Goal: Task Accomplishment & Management: Manage account settings

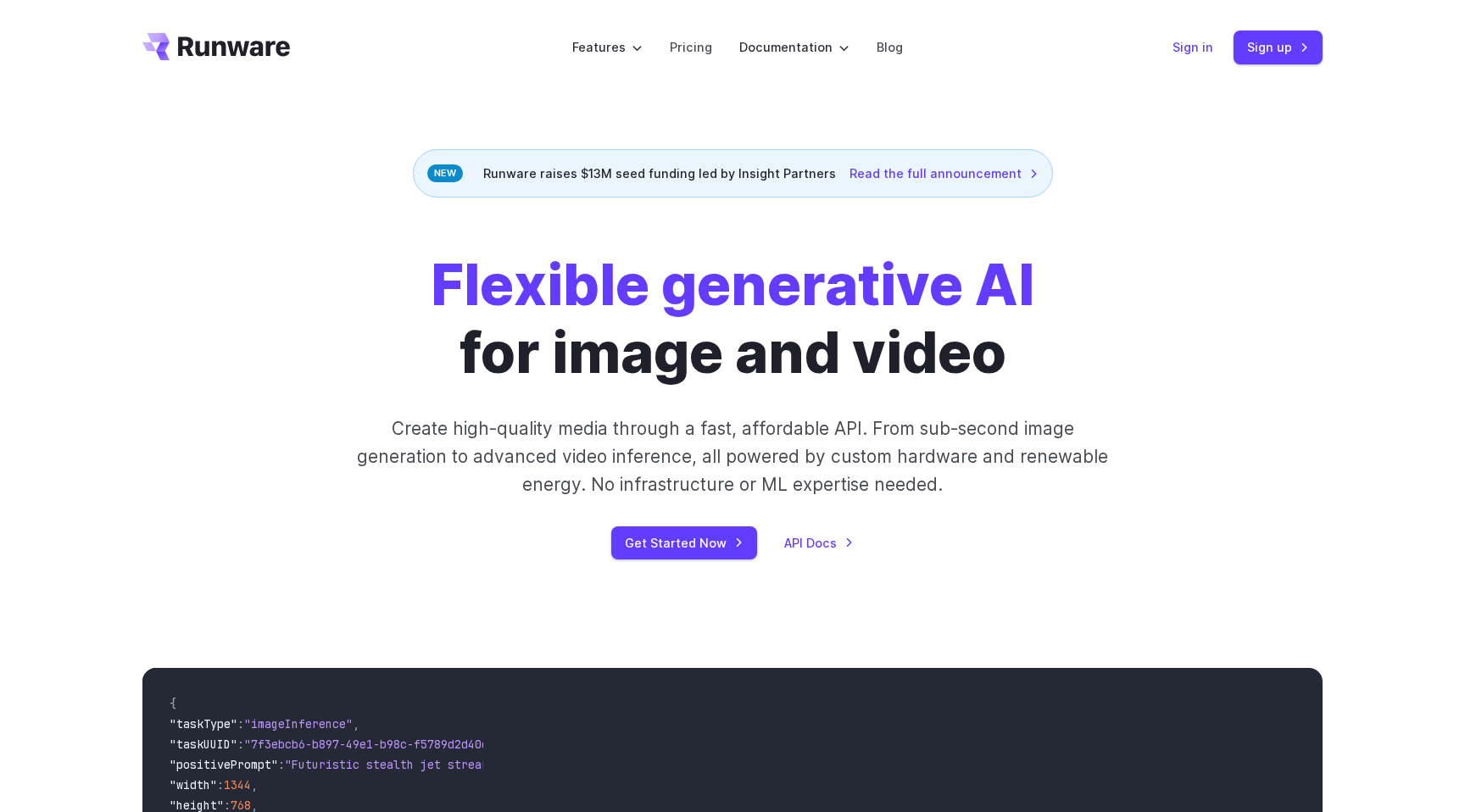
click at [1197, 39] on link "Sign in" at bounding box center [1192, 47] width 40 height 20
click at [1190, 53] on link "Sign in" at bounding box center [1192, 47] width 40 height 20
click at [1276, 49] on link "Sign up" at bounding box center [1277, 47] width 89 height 33
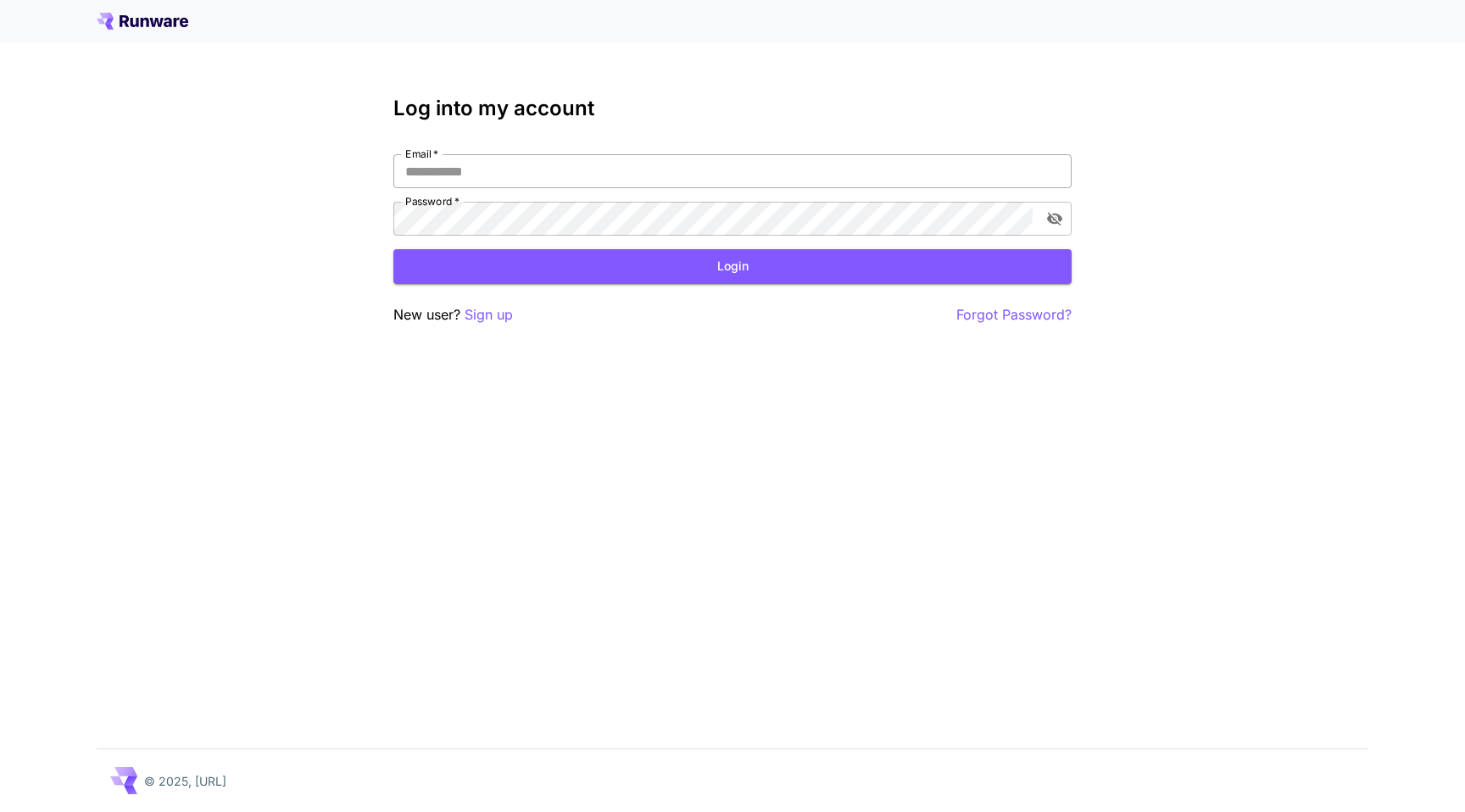
click at [696, 170] on input "Email   *" at bounding box center [732, 171] width 678 height 34
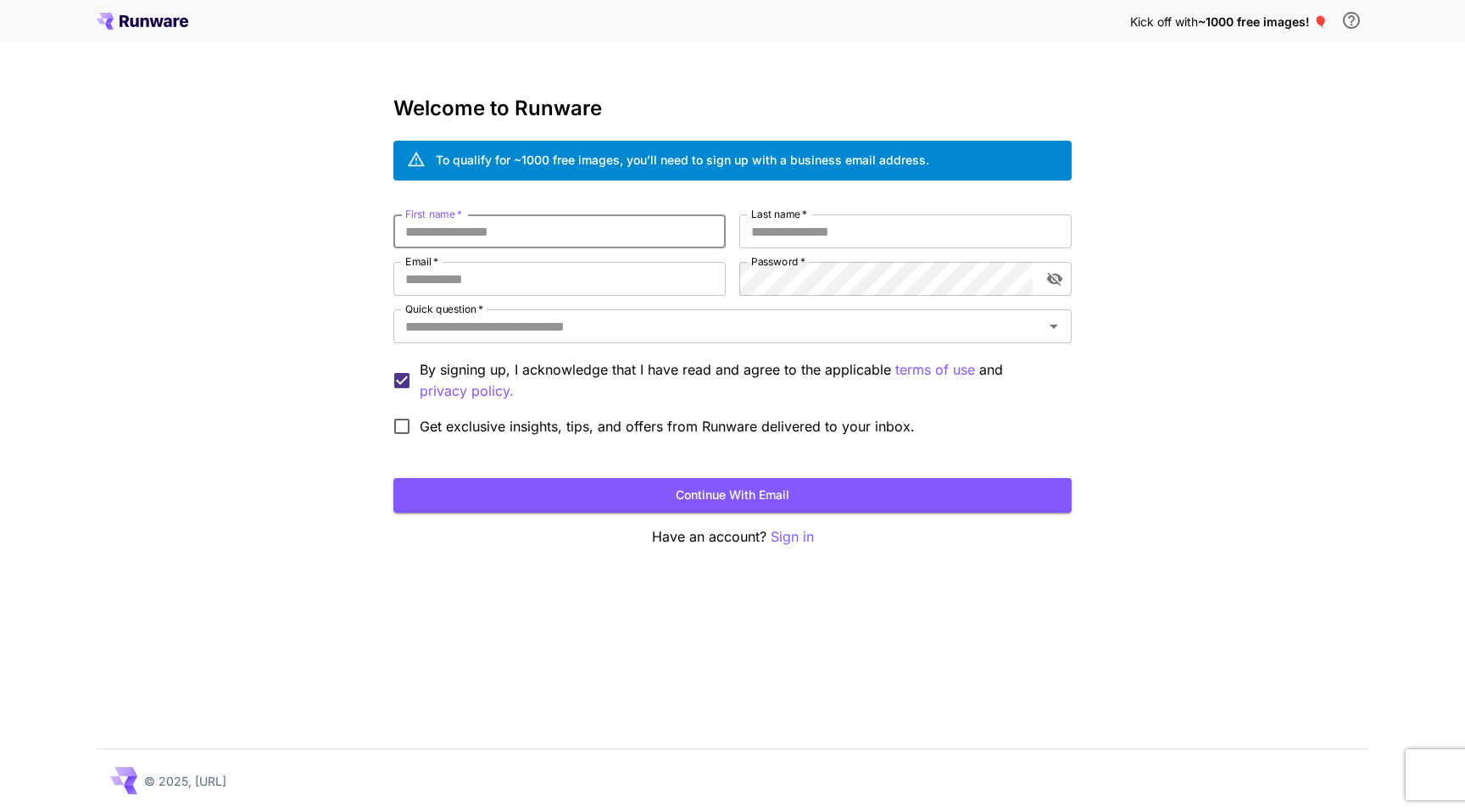
click at [605, 228] on input "First name   *" at bounding box center [559, 232] width 332 height 34
type input "*****"
type input "****"
click at [487, 288] on input "Email   *" at bounding box center [559, 278] width 332 height 34
type input "**********"
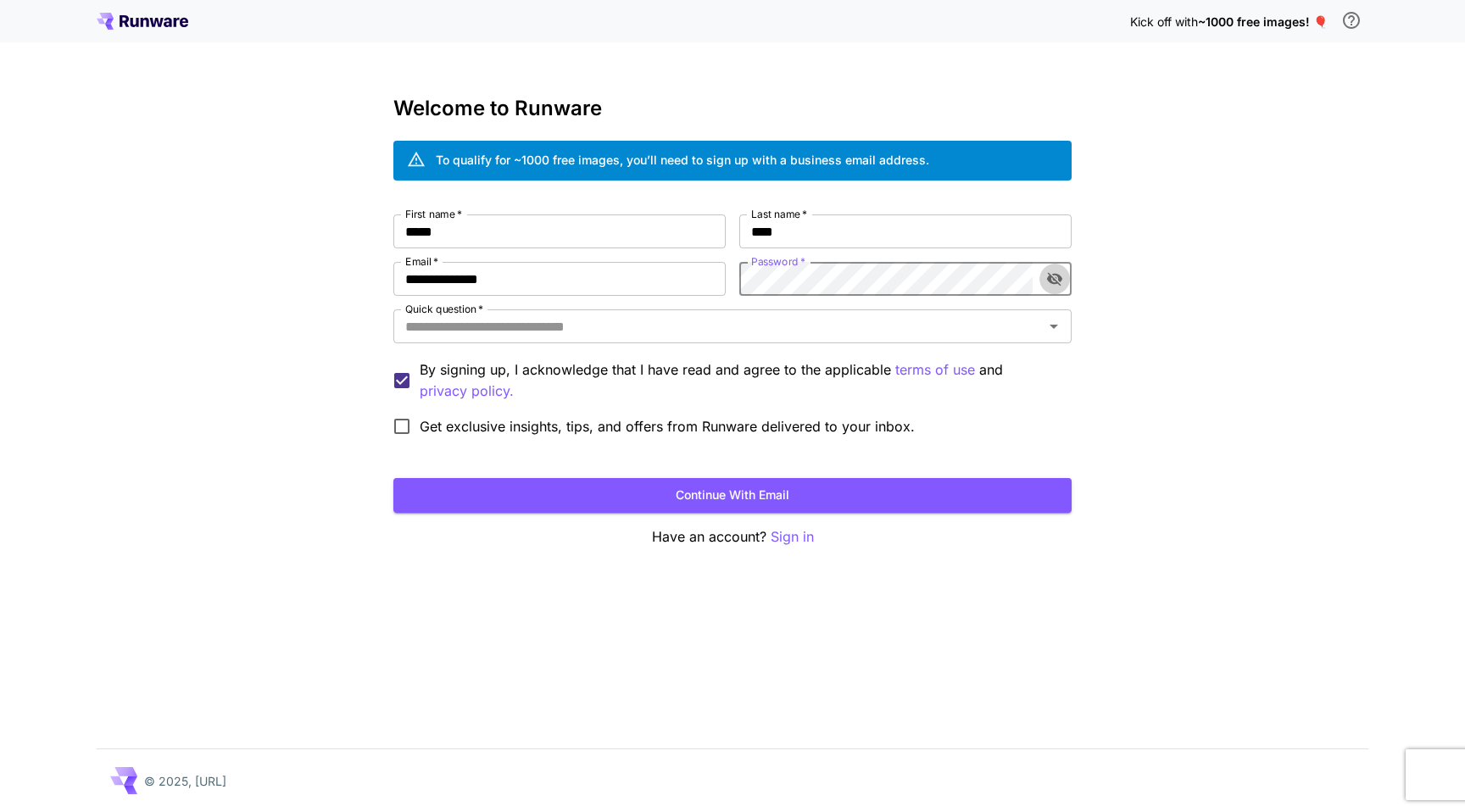
click at [1065, 275] on button "toggle password visibility" at bounding box center [1054, 278] width 31 height 31
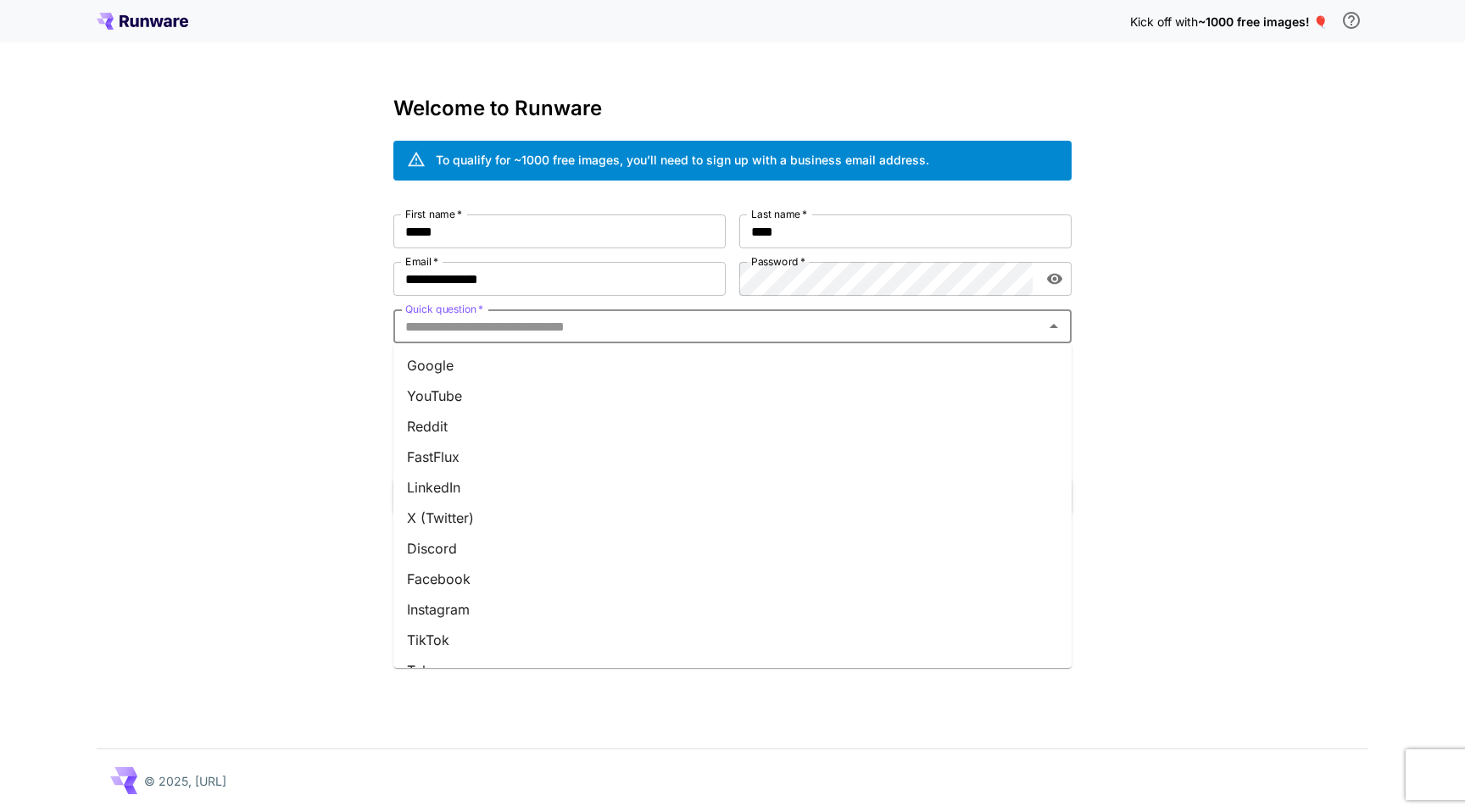
click at [758, 322] on input "Quick question   *" at bounding box center [718, 325] width 640 height 23
click at [714, 353] on li "Google" at bounding box center [732, 365] width 678 height 31
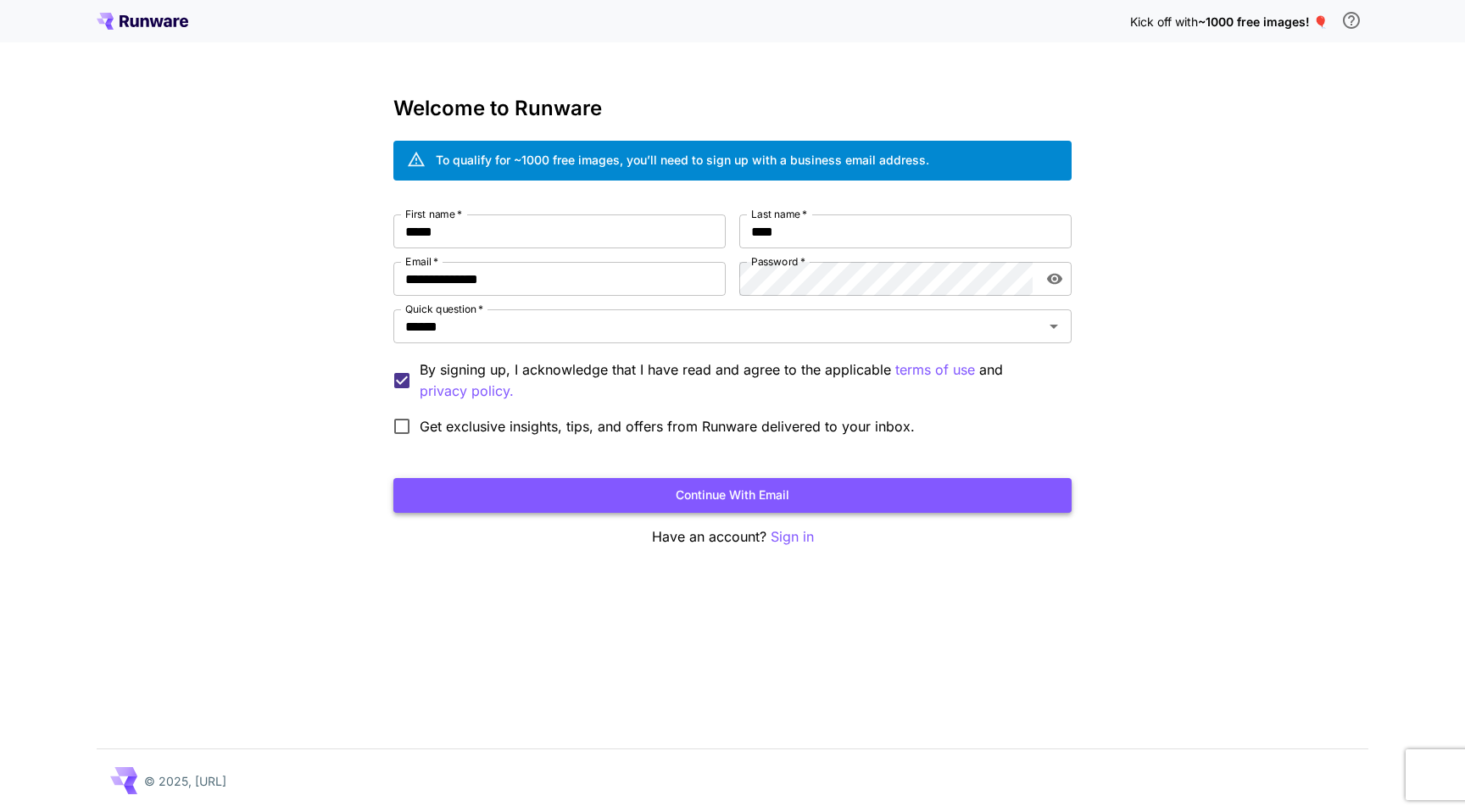
click at [734, 495] on button "Continue with email" at bounding box center [732, 495] width 678 height 35
click at [731, 493] on button "Continue with email" at bounding box center [732, 495] width 678 height 35
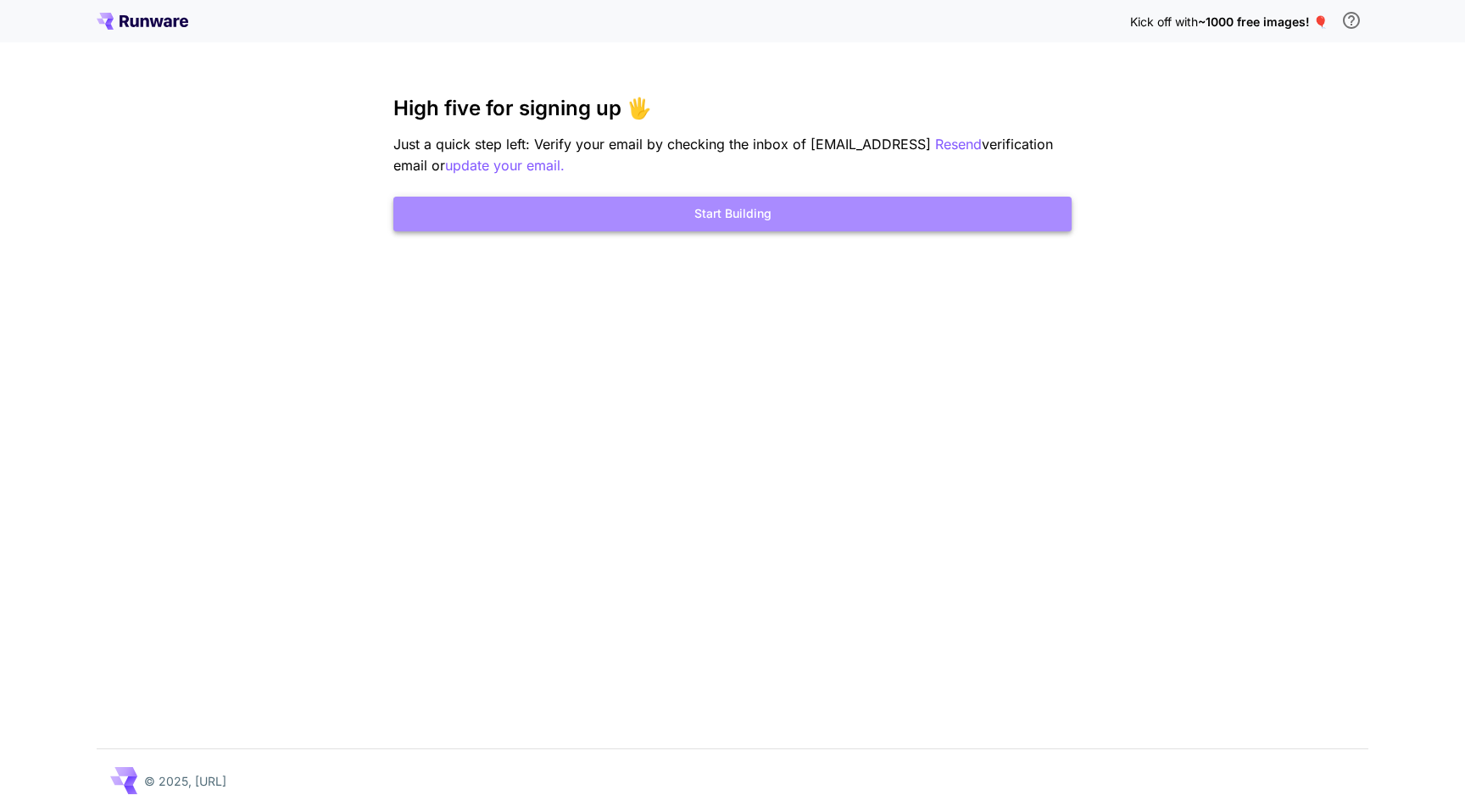
click at [724, 218] on button "Start Building" at bounding box center [732, 214] width 678 height 35
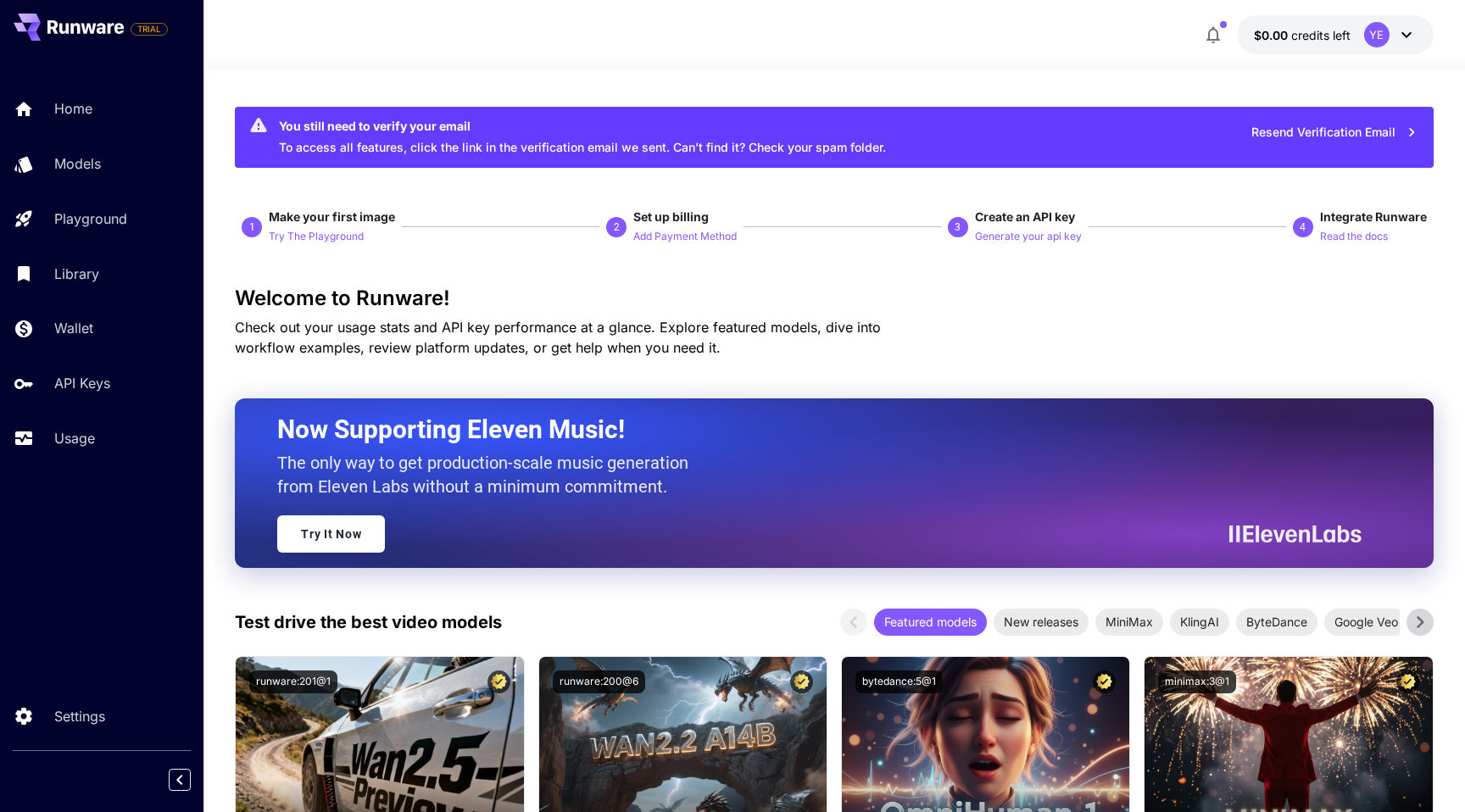
click at [1380, 38] on div "YE" at bounding box center [1376, 34] width 25 height 25
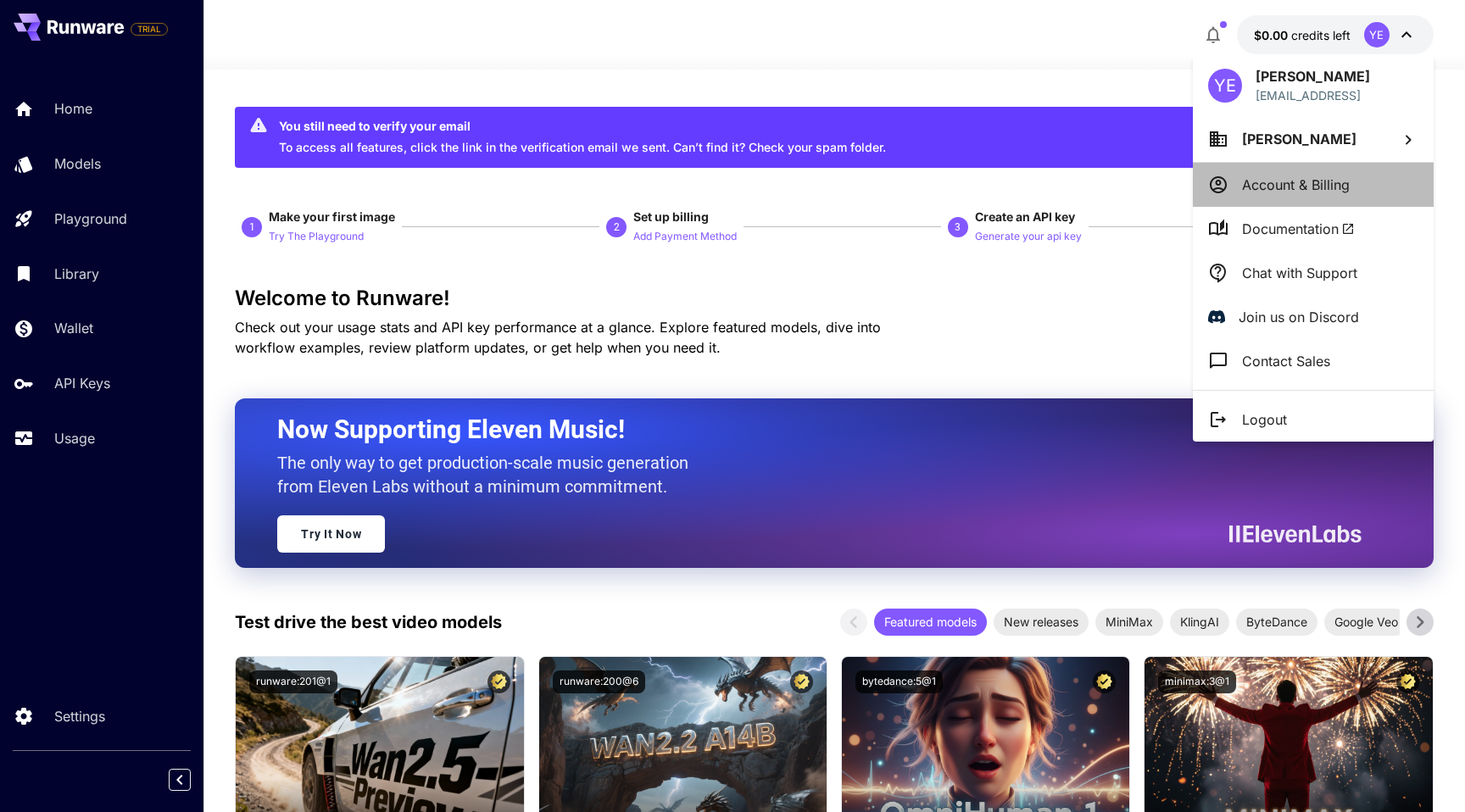
click at [1299, 193] on p "Account & Billing" at bounding box center [1295, 185] width 108 height 21
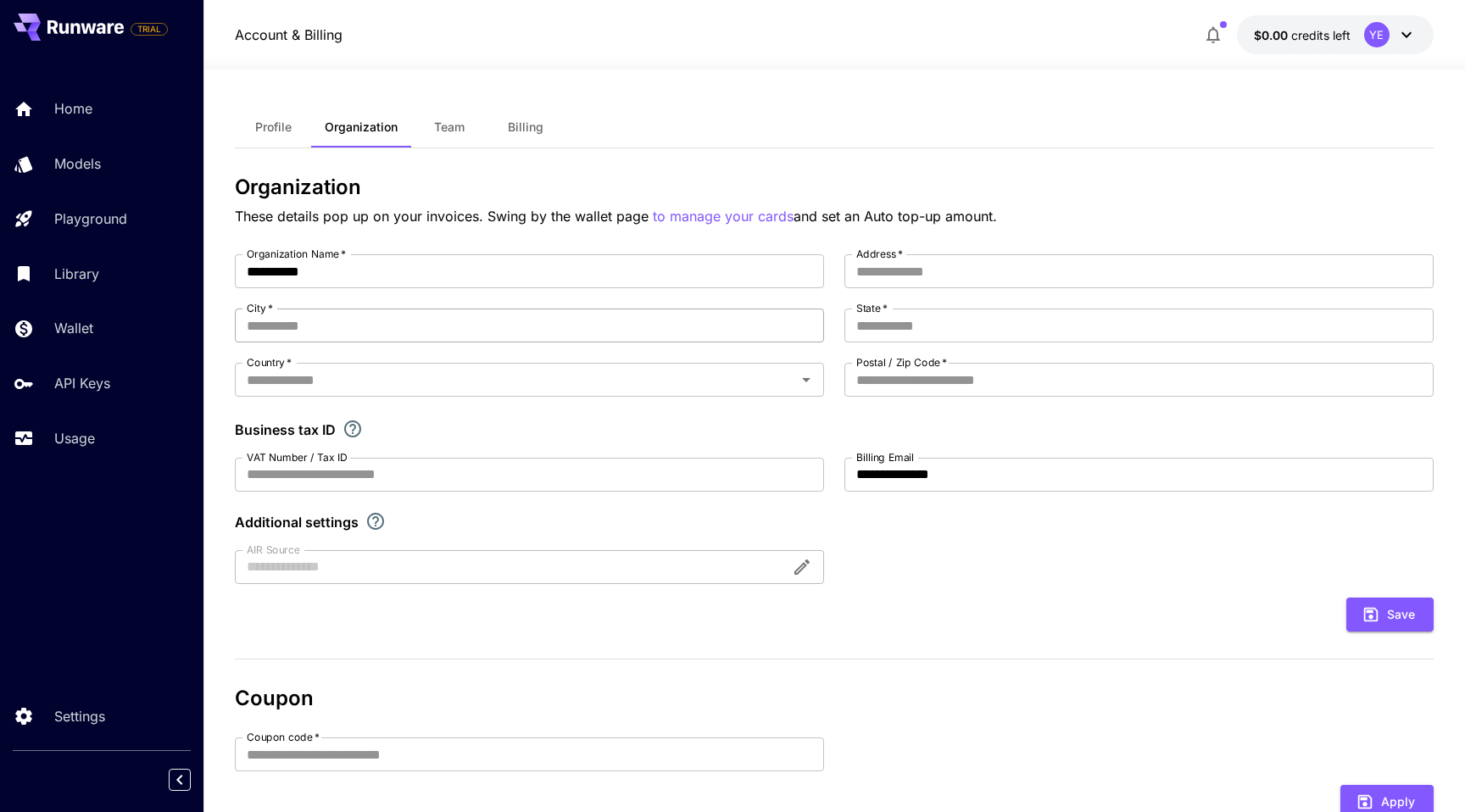
click at [569, 325] on input "City   *" at bounding box center [529, 325] width 589 height 34
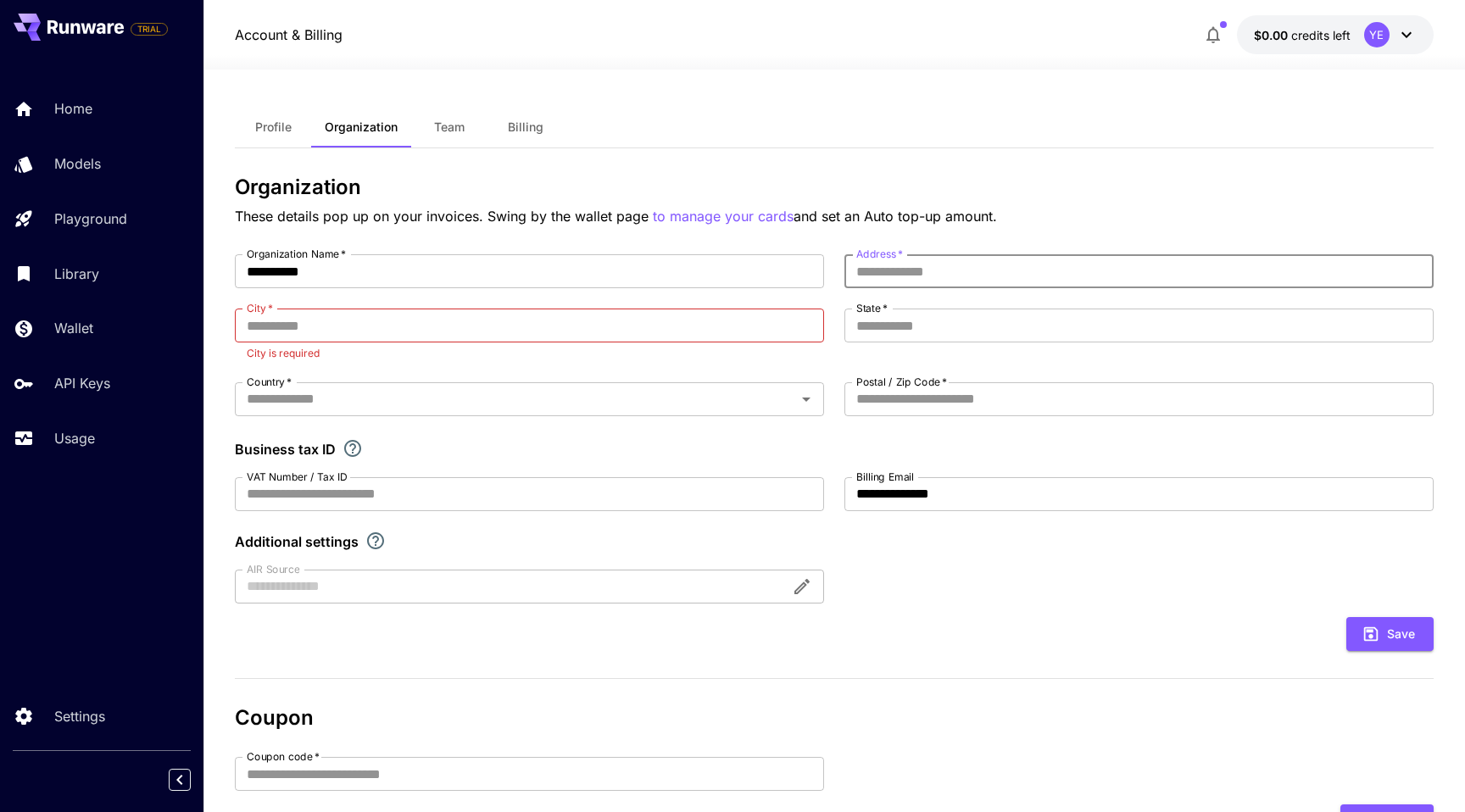
click at [885, 277] on input "Address   *" at bounding box center [1139, 271] width 589 height 34
